Goal: Information Seeking & Learning: Learn about a topic

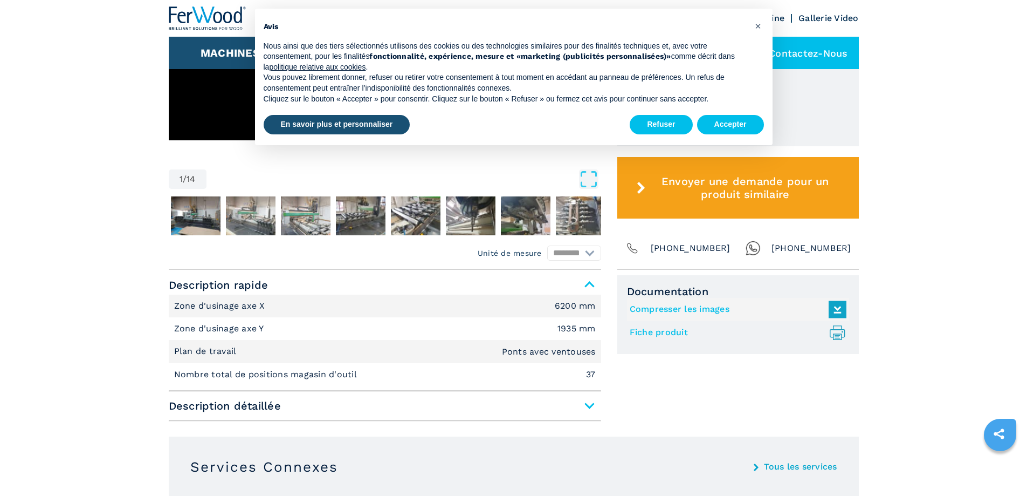
scroll to position [539, 0]
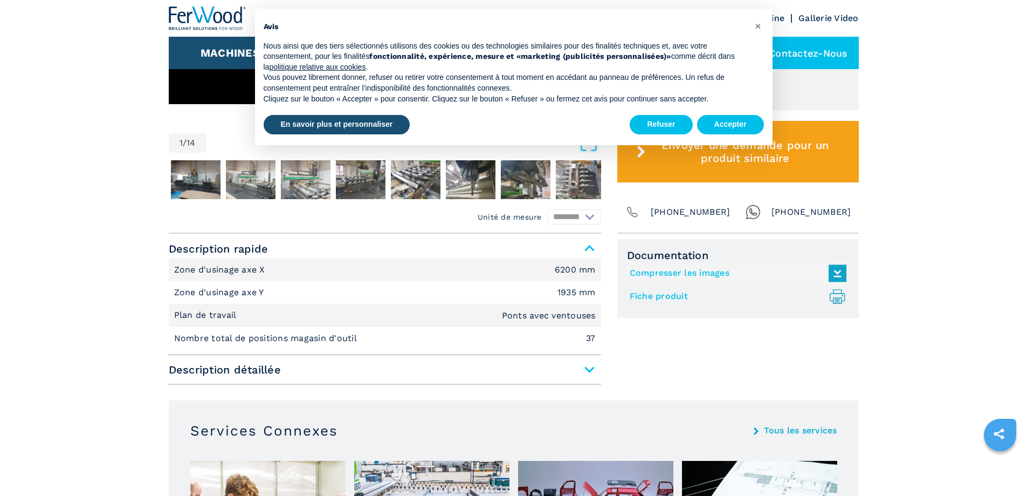
click at [586, 368] on span "Description détaillée" at bounding box center [385, 369] width 433 height 19
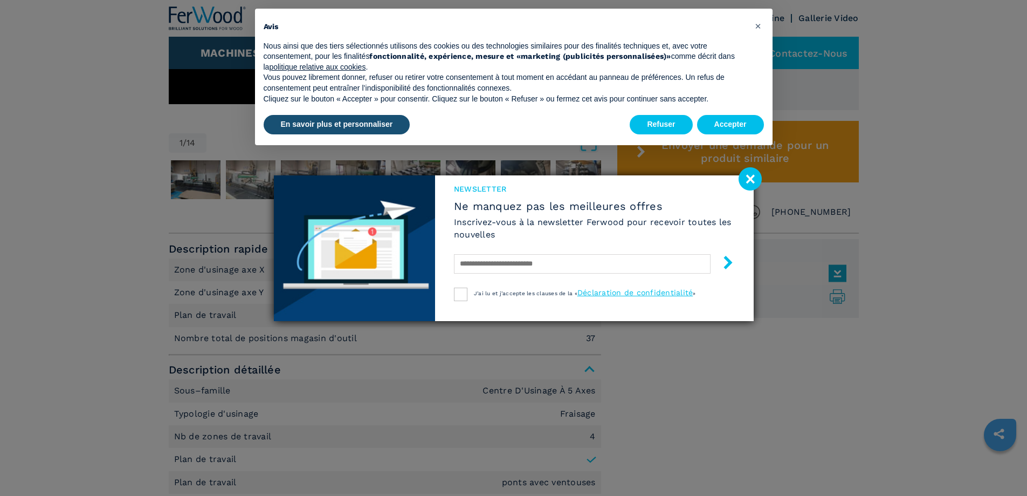
click at [744, 181] on image at bounding box center [750, 178] width 23 height 23
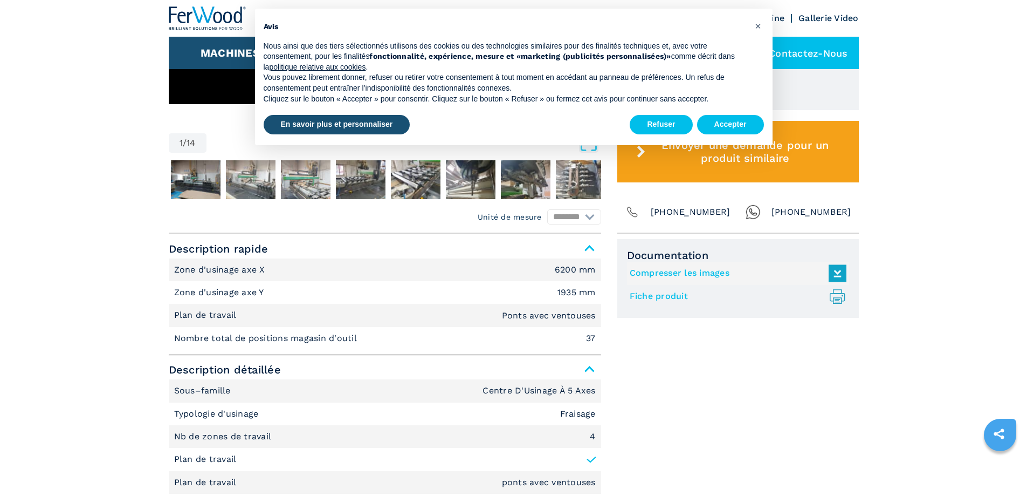
scroll to position [647, 0]
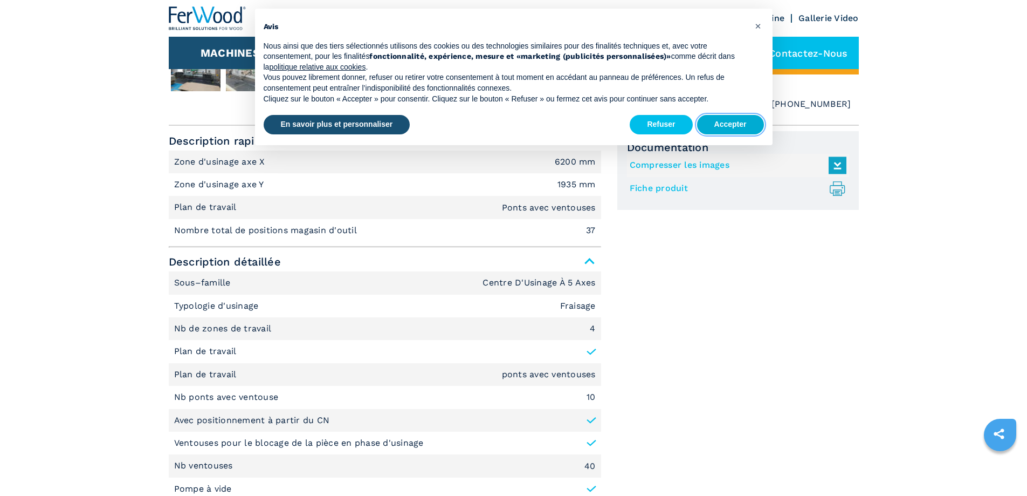
click at [720, 115] on button "Accepter" at bounding box center [730, 124] width 67 height 19
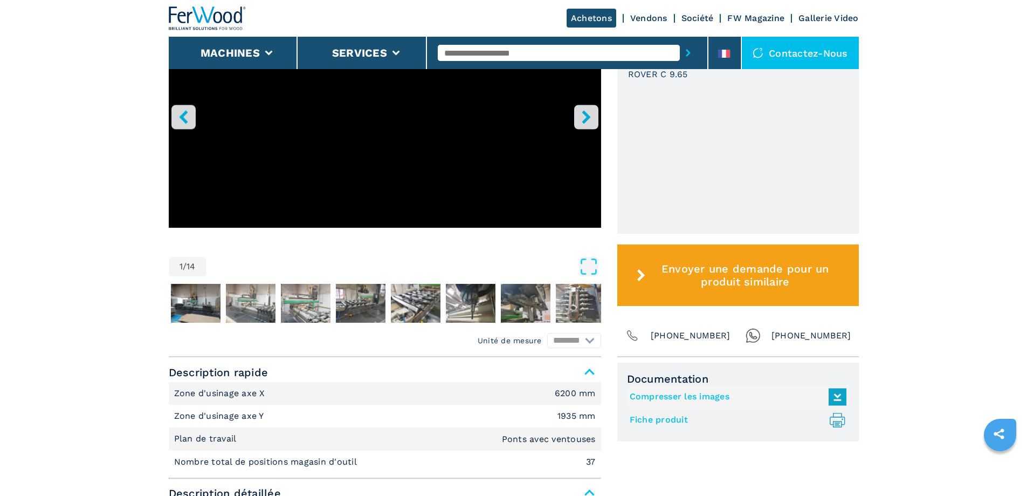
scroll to position [539, 0]
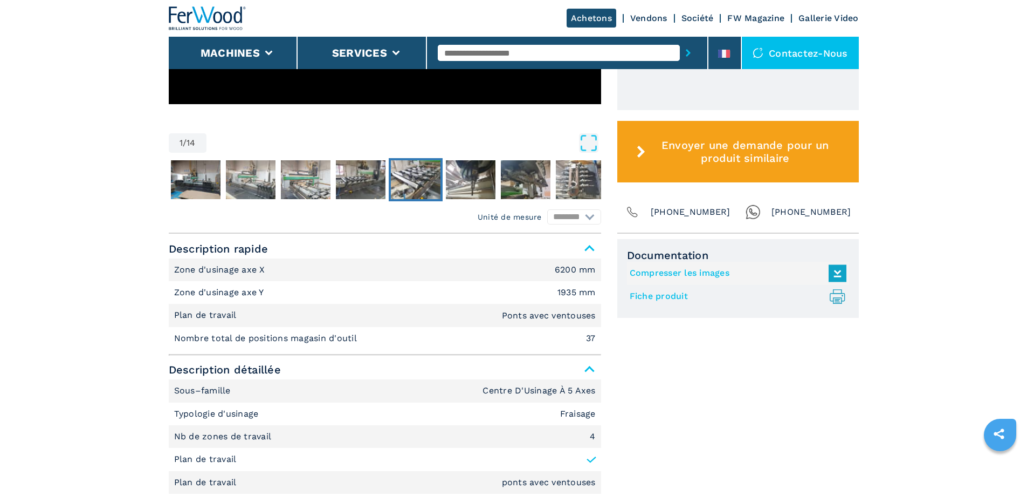
drag, startPoint x: 423, startPoint y: 176, endPoint x: 416, endPoint y: 187, distance: 13.3
click at [423, 176] on img "Go to Slide 6" at bounding box center [416, 179] width 50 height 39
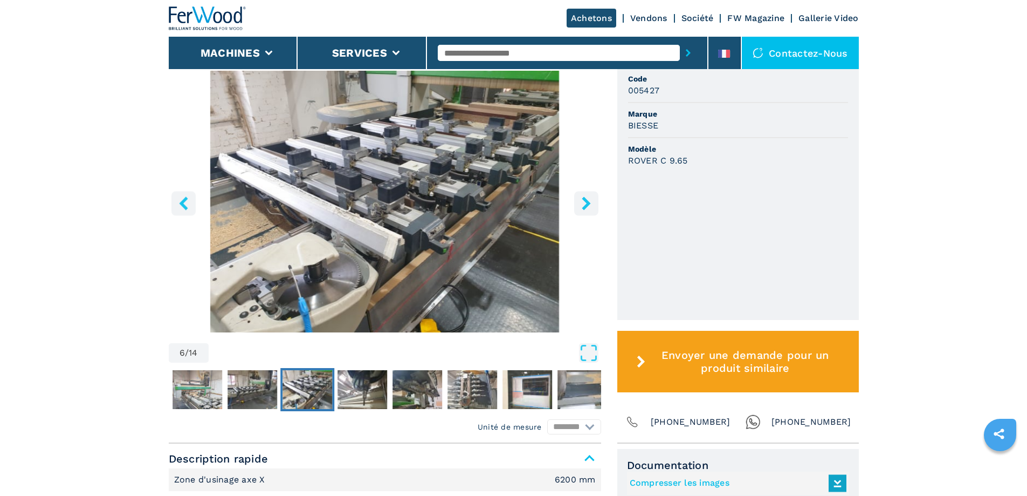
scroll to position [324, 0]
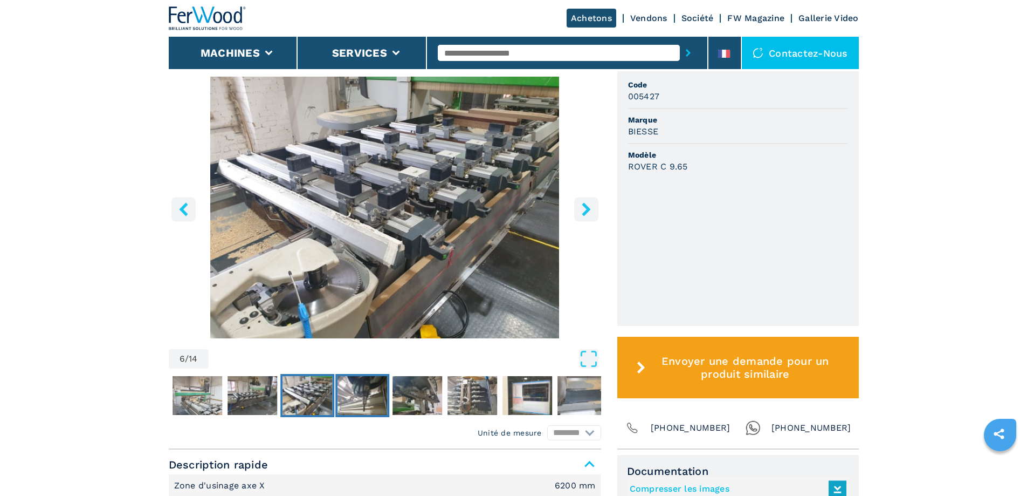
click at [379, 398] on img "Go to Slide 7" at bounding box center [363, 395] width 50 height 39
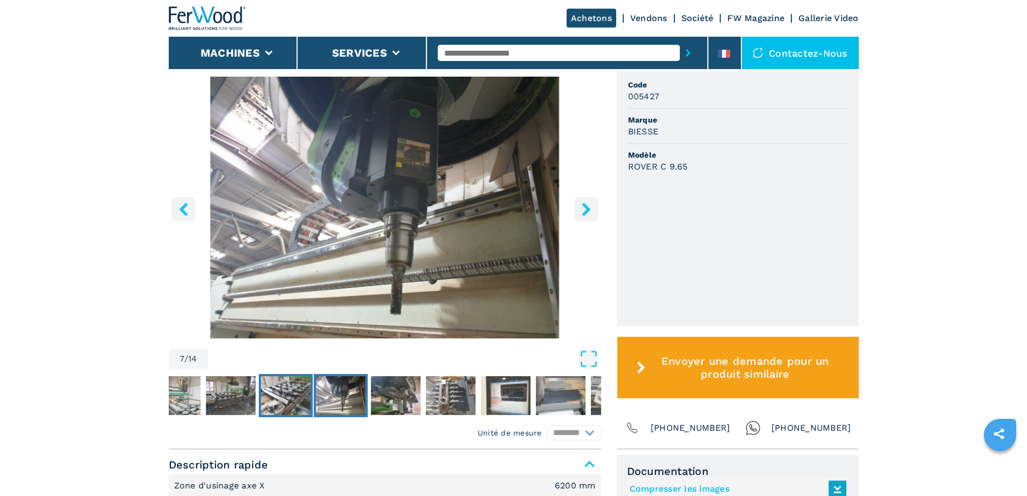
click at [287, 407] on img "Go to Slide 6" at bounding box center [286, 395] width 50 height 39
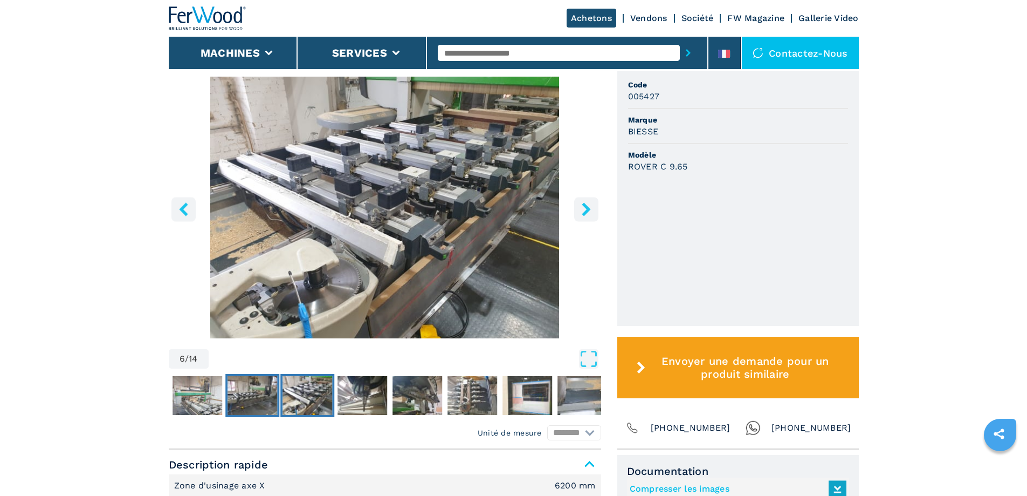
drag, startPoint x: 366, startPoint y: 302, endPoint x: 229, endPoint y: 408, distance: 173.3
click at [229, 408] on button "Go to Slide 5" at bounding box center [252, 395] width 54 height 43
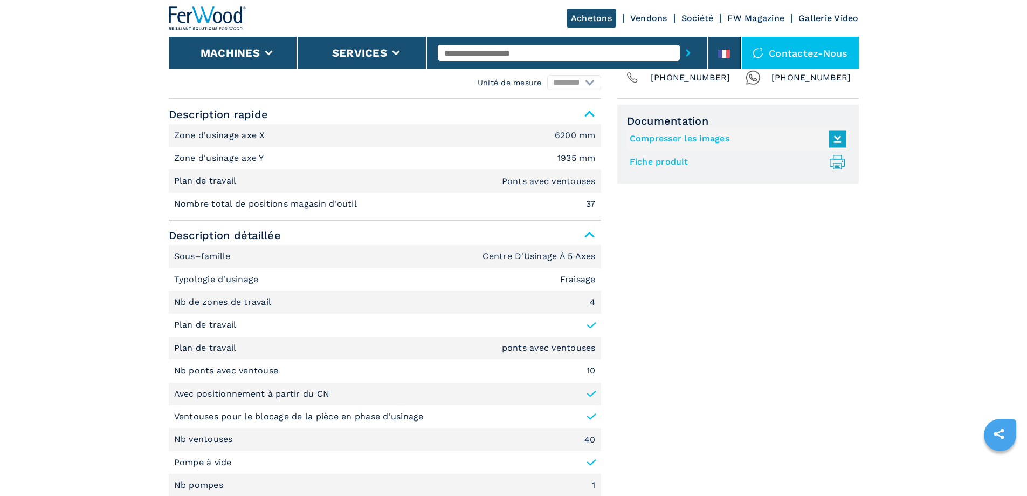
scroll to position [647, 0]
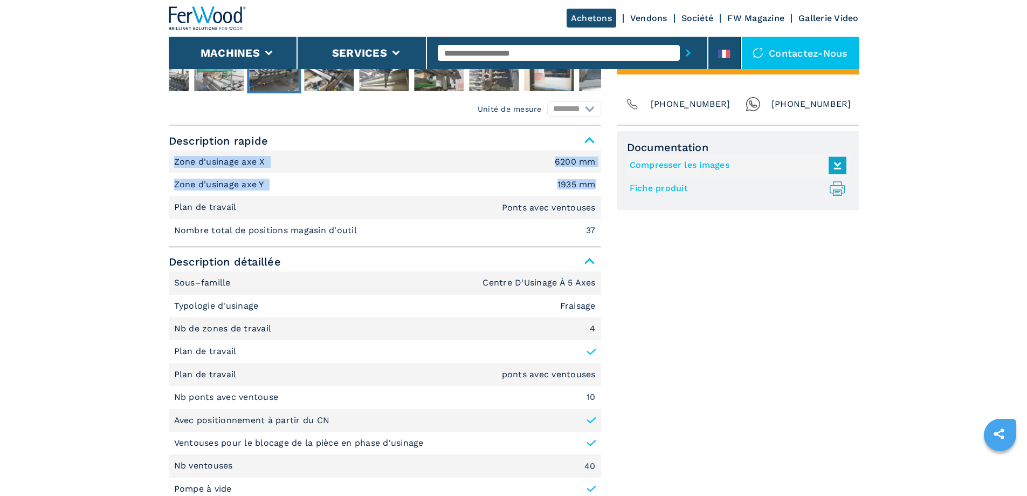
drag, startPoint x: 168, startPoint y: 162, endPoint x: 602, endPoint y: 189, distance: 434.5
copy ul "Zone d'usinage axe X 6200 mm Zone d'usinage axe Y 1935 mm"
click at [398, 206] on li "Plan de travail Ponts avec ventouses" at bounding box center [385, 207] width 433 height 23
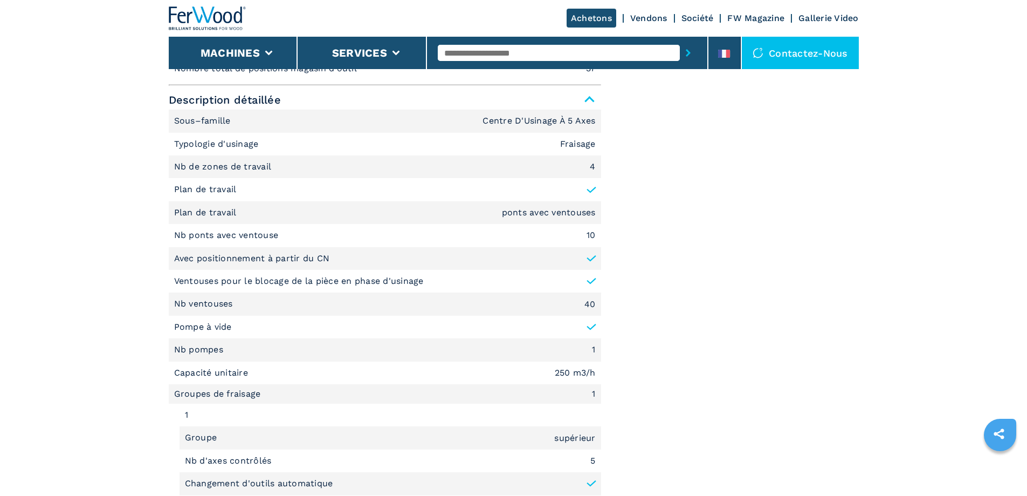
scroll to position [863, 0]
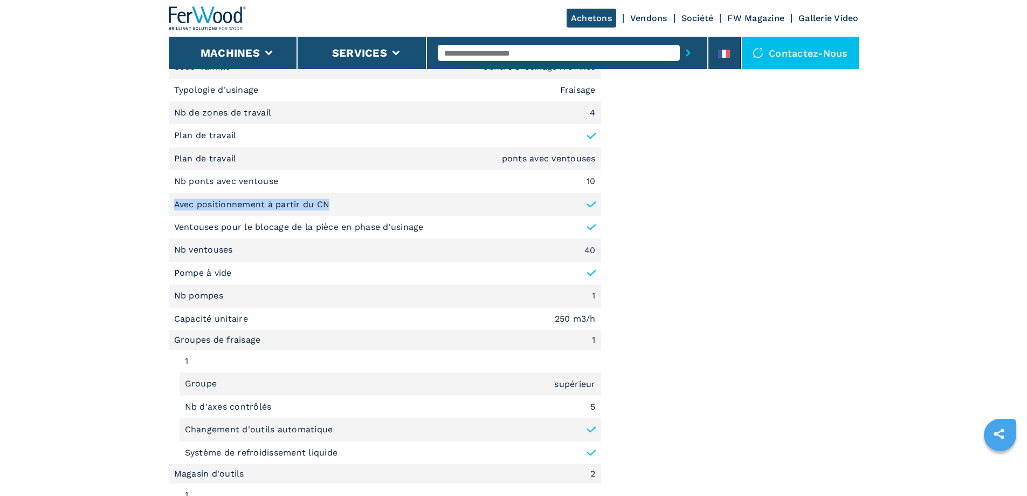
drag, startPoint x: 175, startPoint y: 210, endPoint x: 365, endPoint y: 202, distance: 190.5
click at [363, 202] on li "Avec positionnement à partir du CN" at bounding box center [385, 204] width 433 height 23
click at [385, 205] on li "Avec positionnement à partir du CN" at bounding box center [385, 204] width 433 height 23
click at [349, 204] on li "Avec positionnement à partir du CN" at bounding box center [385, 204] width 433 height 23
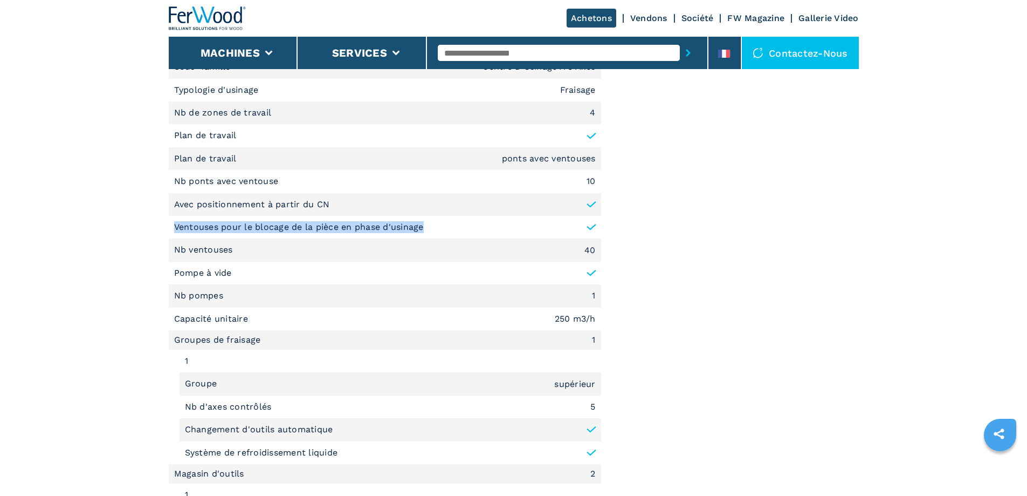
drag, startPoint x: 172, startPoint y: 227, endPoint x: 446, endPoint y: 232, distance: 274.6
click at [446, 232] on main "HOMEPAGE | machines | centre dusinage cnc | centre dusinage à 5 axes | rover c …" at bounding box center [513, 290] width 1027 height 2306
drag, startPoint x: 446, startPoint y: 232, endPoint x: 431, endPoint y: 238, distance: 16.4
click at [446, 232] on li "Ventouses pour le blocage de la pièce en phase d'usinage" at bounding box center [385, 227] width 433 height 23
click at [659, 258] on div "Documentation Compresser les images Fiche produit .prefix__st0{stroke-linecap:r…" at bounding box center [739, 353] width 242 height 876
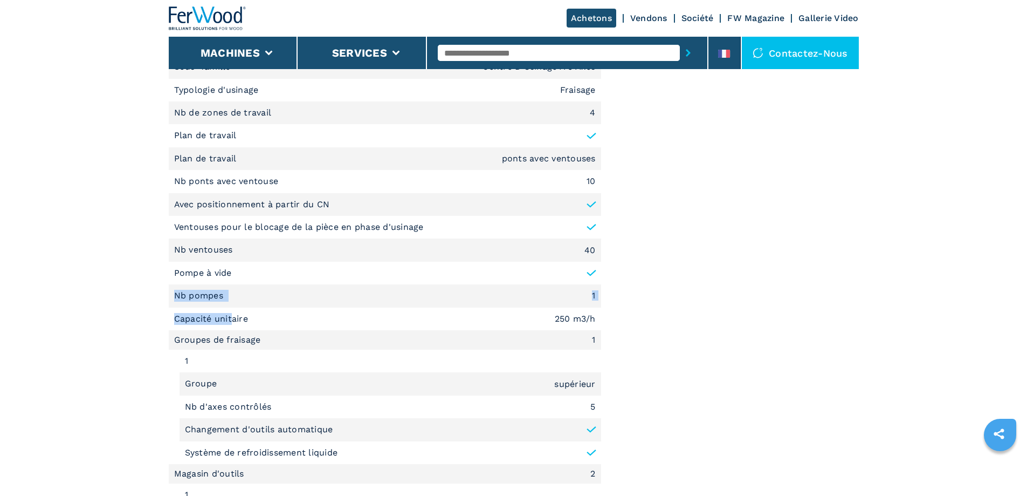
drag, startPoint x: 194, startPoint y: 316, endPoint x: 232, endPoint y: 326, distance: 40.0
click at [233, 325] on main "HOMEPAGE | machines | centre dusinage cnc | centre dusinage à 5 axes | rover c …" at bounding box center [513, 290] width 1027 height 2306
click at [166, 342] on main "HOMEPAGE | machines | centre dusinage cnc | centre dusinage à 5 axes | rover c …" at bounding box center [513, 290] width 1027 height 2306
drag, startPoint x: 160, startPoint y: 359, endPoint x: 275, endPoint y: 374, distance: 115.9
click at [274, 374] on main "HOMEPAGE | machines | centre dusinage cnc | centre dusinage à 5 axes | rover c …" at bounding box center [513, 290] width 1027 height 2306
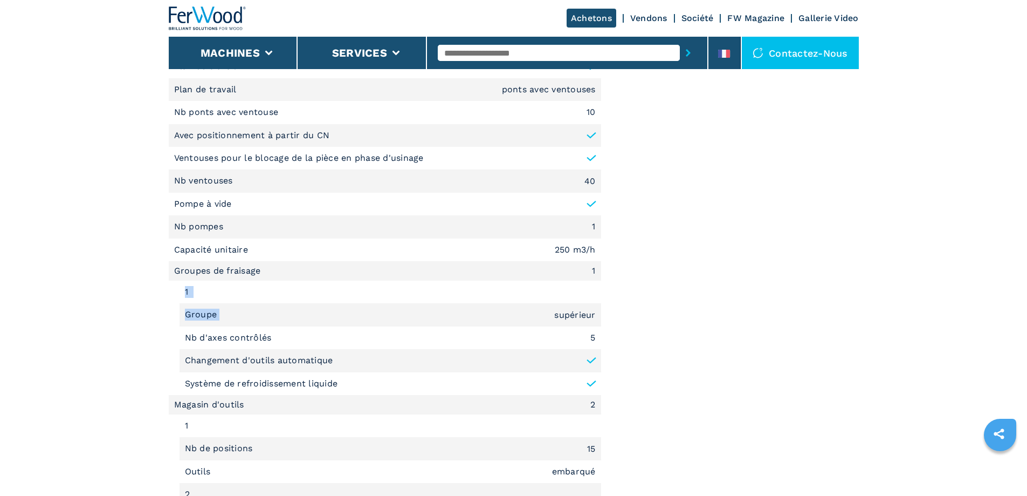
scroll to position [971, 0]
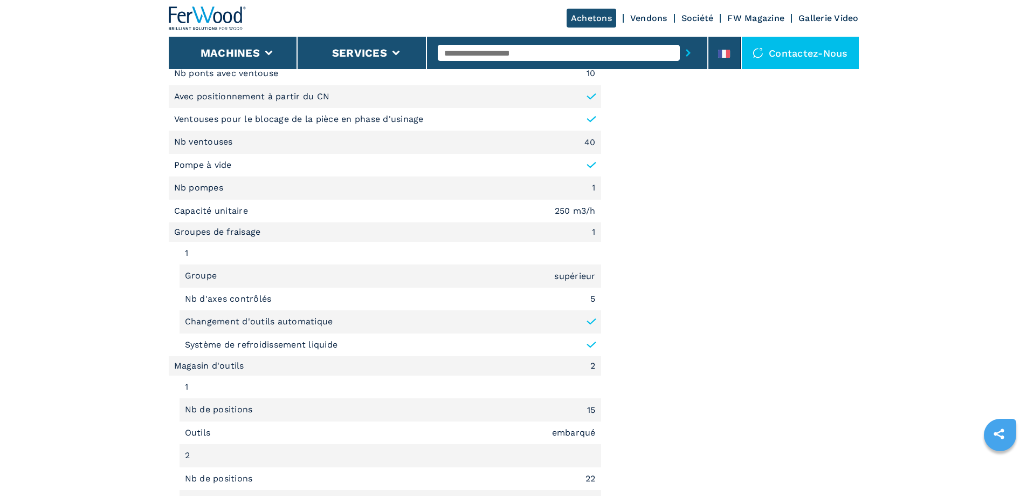
drag, startPoint x: 187, startPoint y: 364, endPoint x: 149, endPoint y: 370, distance: 38.8
click at [188, 364] on li "Magasin d'outils 2" at bounding box center [385, 365] width 433 height 19
drag, startPoint x: 200, startPoint y: 410, endPoint x: 288, endPoint y: 408, distance: 88.0
click at [278, 409] on li "Nb de positions 15" at bounding box center [391, 409] width 422 height 23
click at [424, 409] on li "Nb de positions 15" at bounding box center [391, 409] width 422 height 23
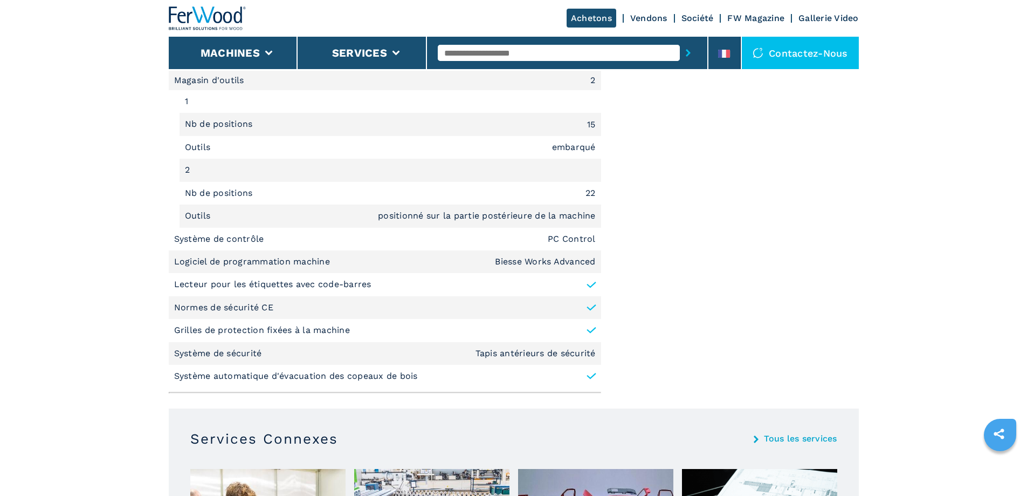
scroll to position [1294, 0]
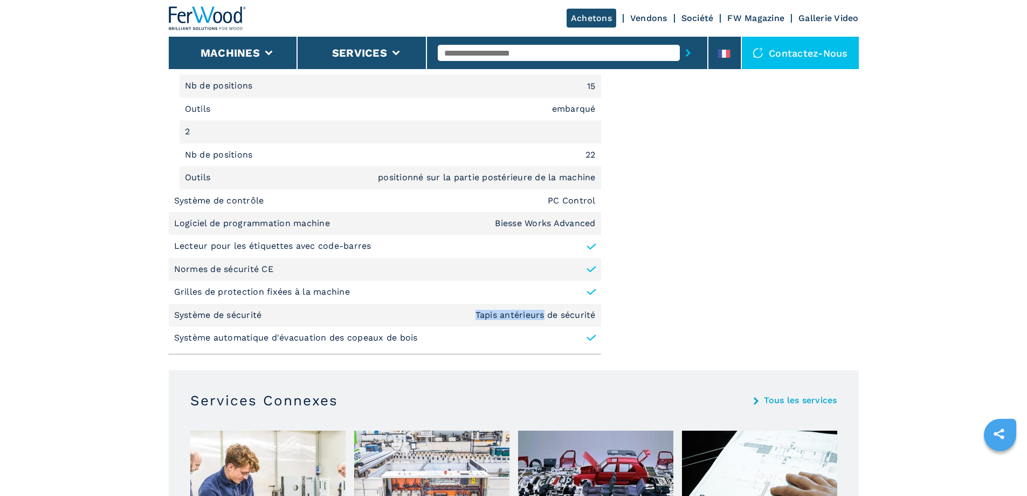
drag, startPoint x: 440, startPoint y: 315, endPoint x: 652, endPoint y: 311, distance: 212.6
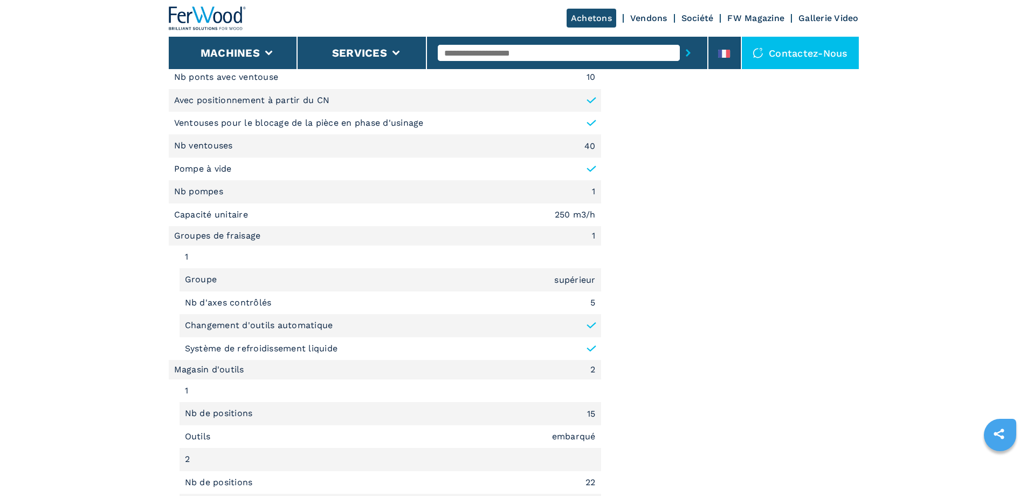
scroll to position [755, 0]
